Goal: Participate in discussion: Engage in conversation with other users on a specific topic

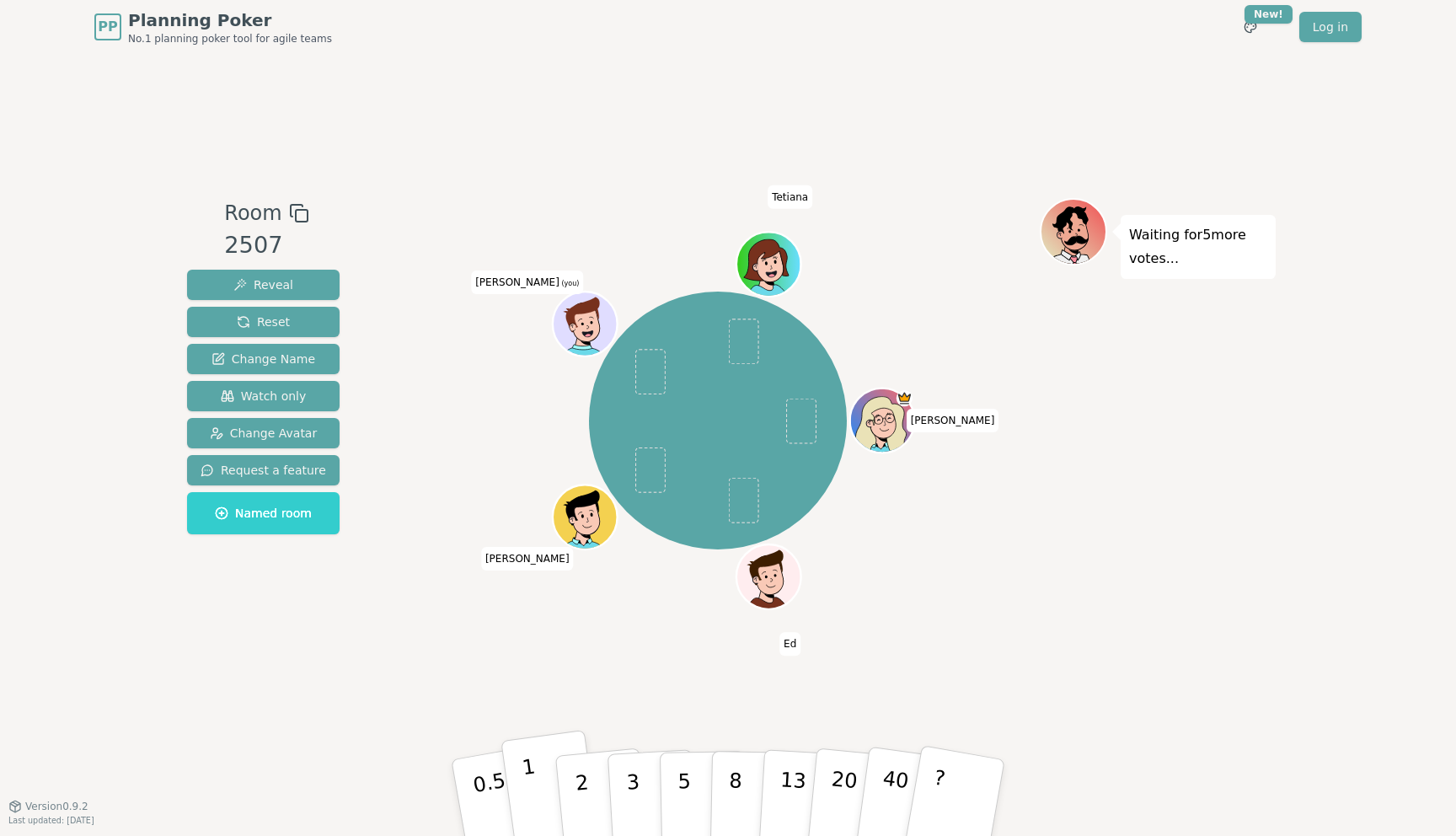
click at [534, 766] on button "1" at bounding box center [551, 797] width 101 height 137
click at [529, 729] on div "Room 2507 Reveal Reset Change Name Watch only Change Avatar Request a feature N…" at bounding box center [728, 430] width 1095 height 752
click at [533, 754] on button "1" at bounding box center [551, 797] width 101 height 137
click at [583, 801] on p "2" at bounding box center [583, 800] width 21 height 92
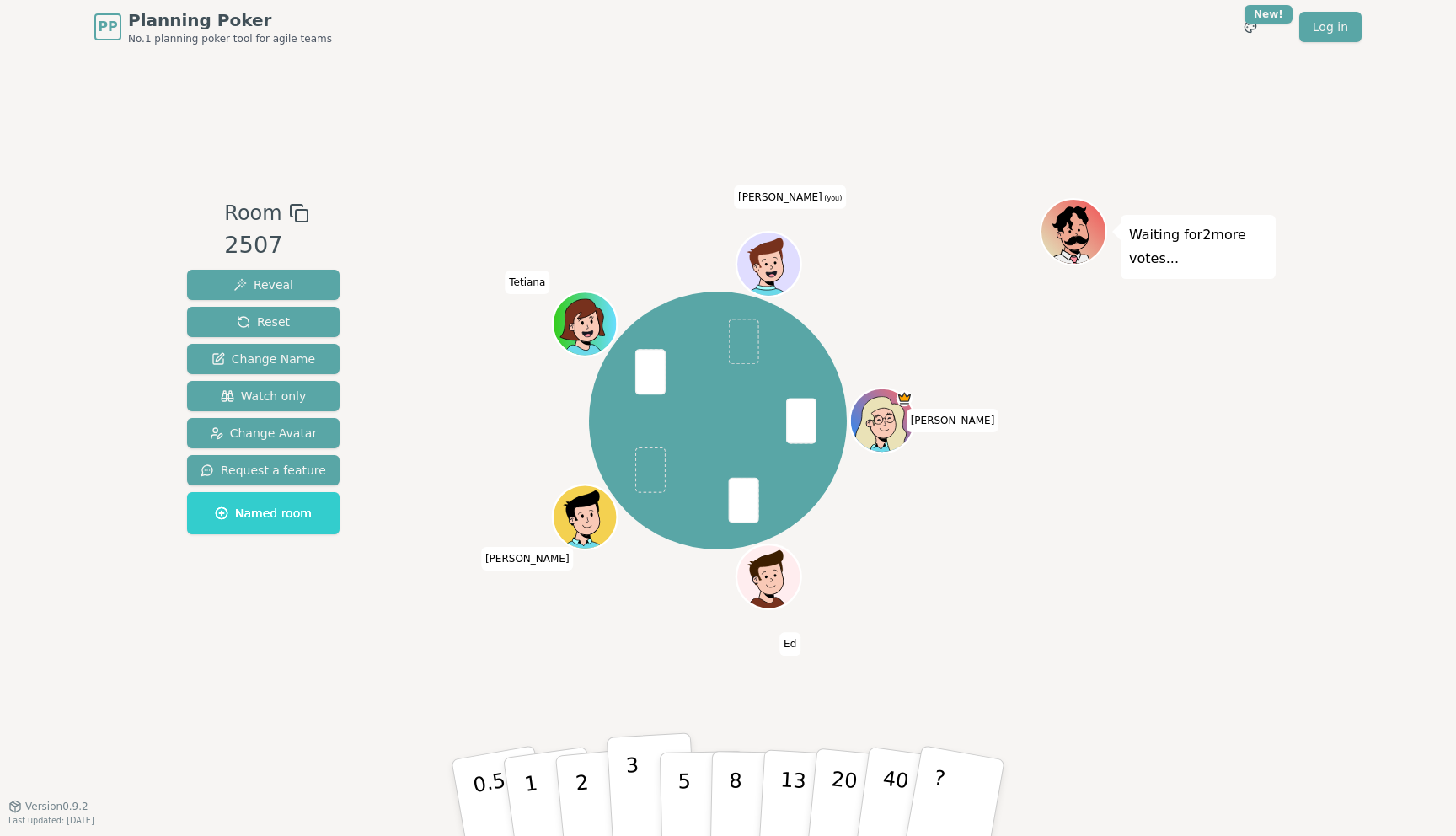
click at [628, 778] on p "3" at bounding box center [635, 799] width 19 height 92
click at [582, 783] on p "2" at bounding box center [583, 800] width 21 height 92
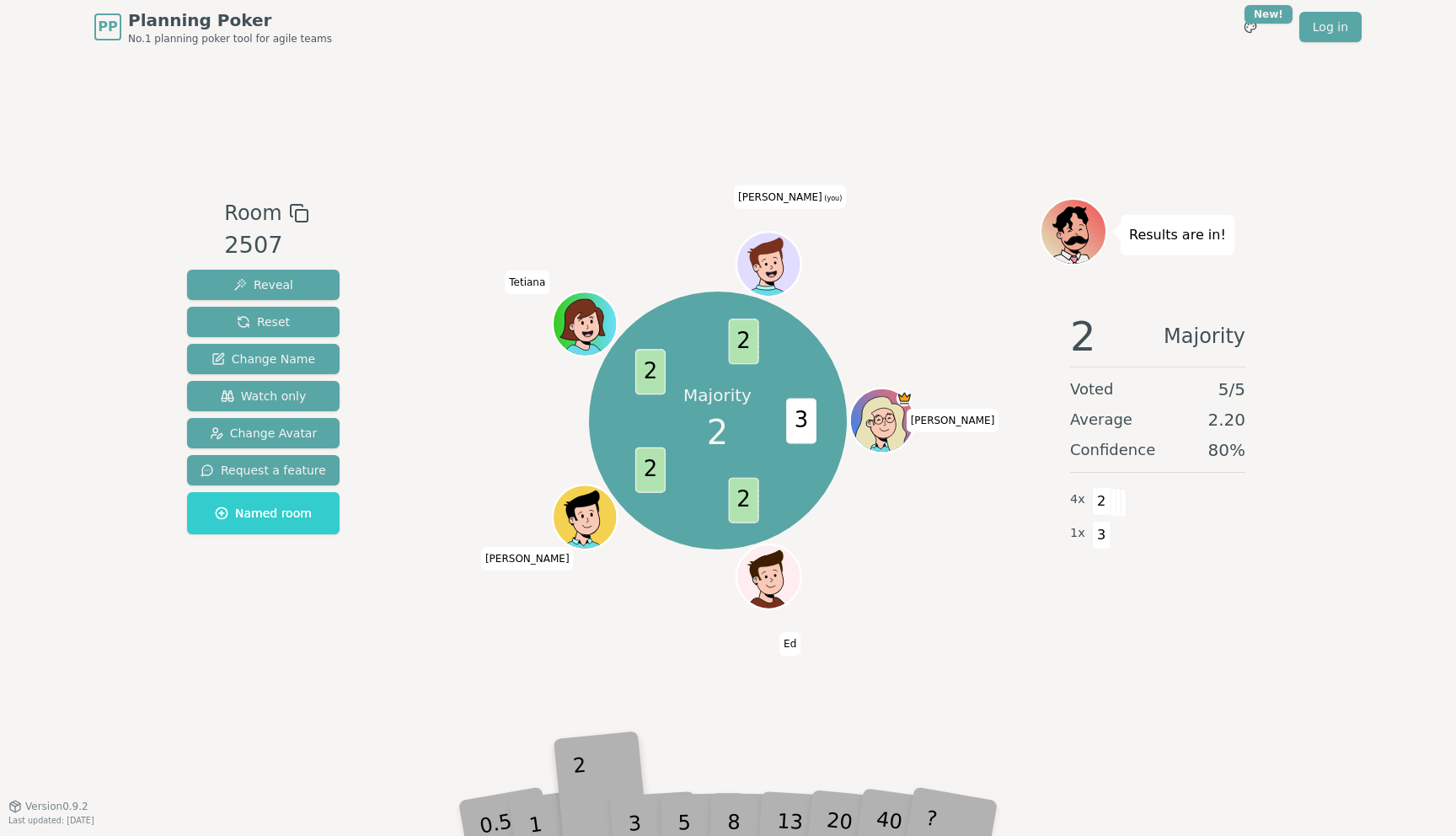
click at [582, 783] on div "2" at bounding box center [601, 797] width 56 height 64
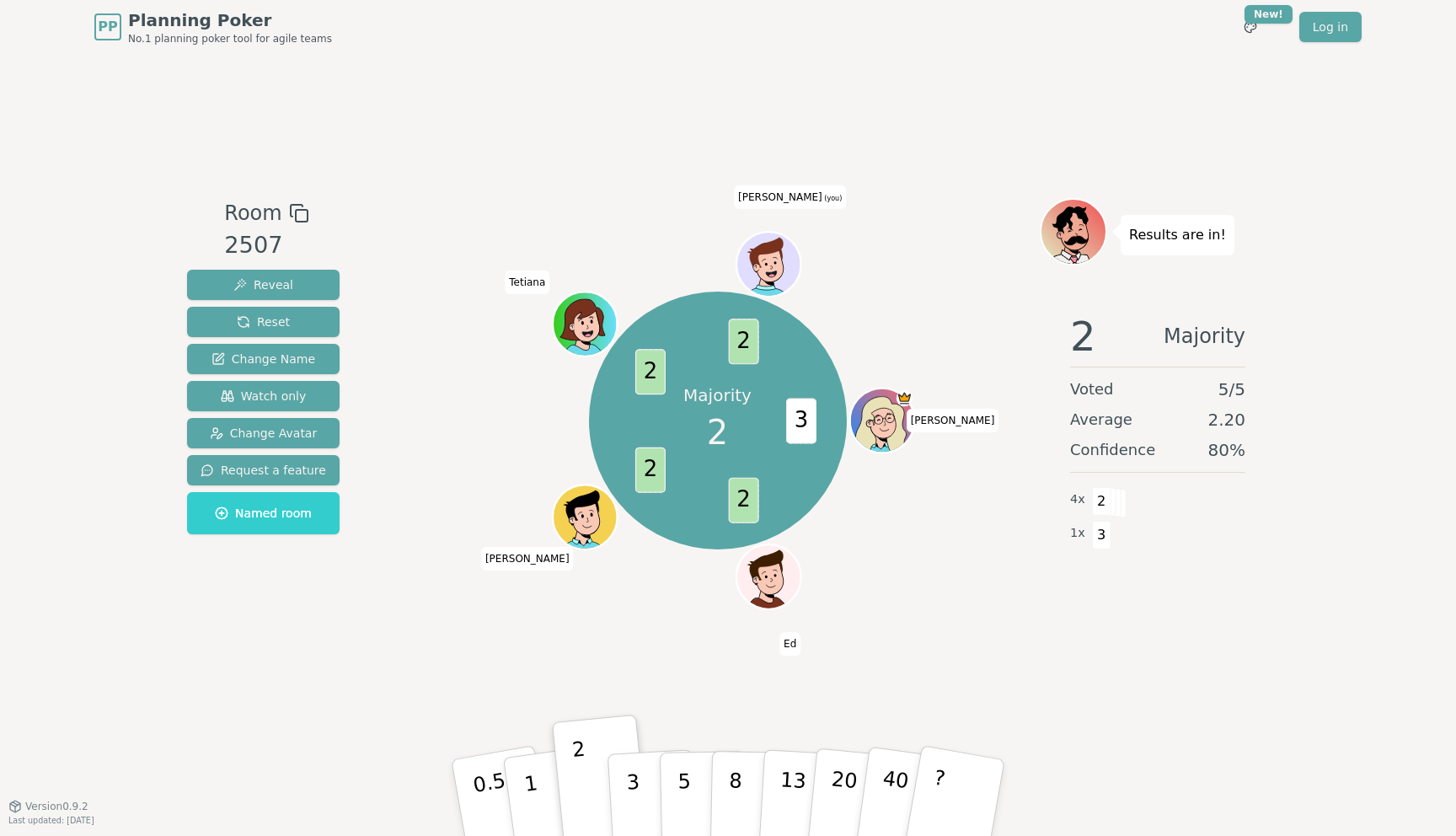
click at [1113, 130] on div "Room 2507 Reveal Reset Change Name Watch only Change Avatar Request a feature N…" at bounding box center [728, 430] width 1095 height 752
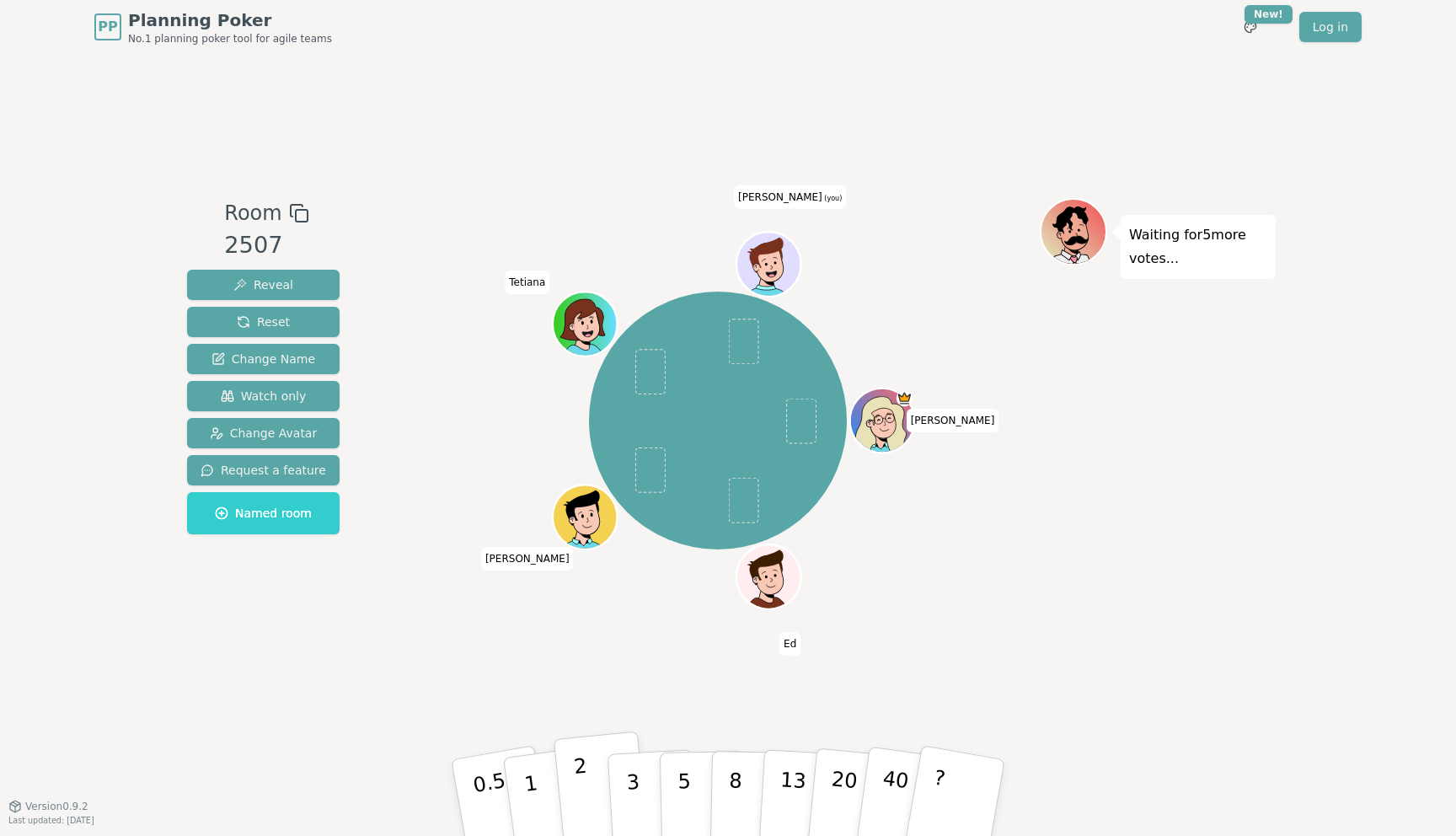
click at [579, 794] on p "2" at bounding box center [583, 800] width 21 height 92
